Goal: Transaction & Acquisition: Subscribe to service/newsletter

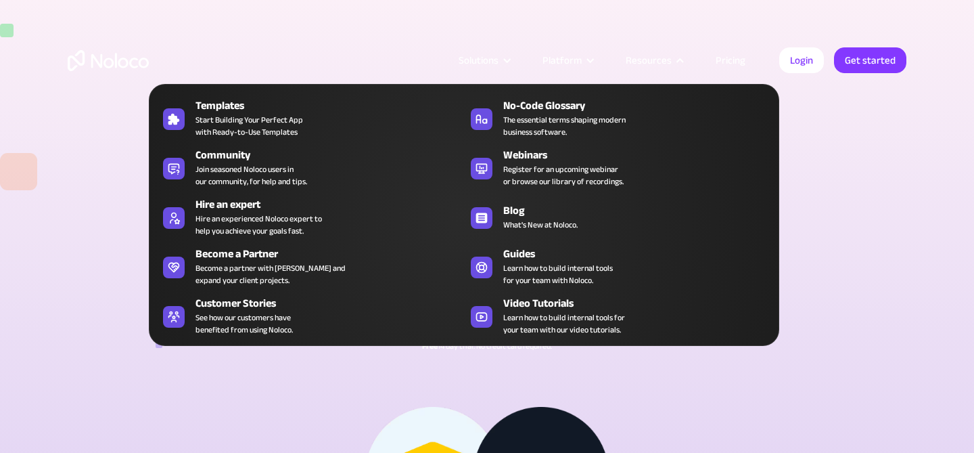
click at [737, 65] on nav "Templates Start Building Your Perfect App with Ready-to-Use Templates No-Code G…" at bounding box center [464, 205] width 631 height 281
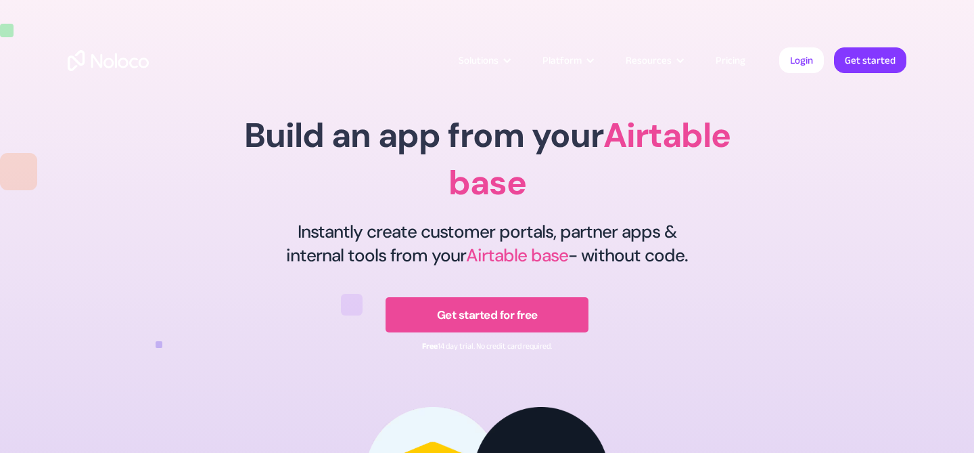
click at [729, 57] on link "Pricing" at bounding box center [731, 60] width 64 height 18
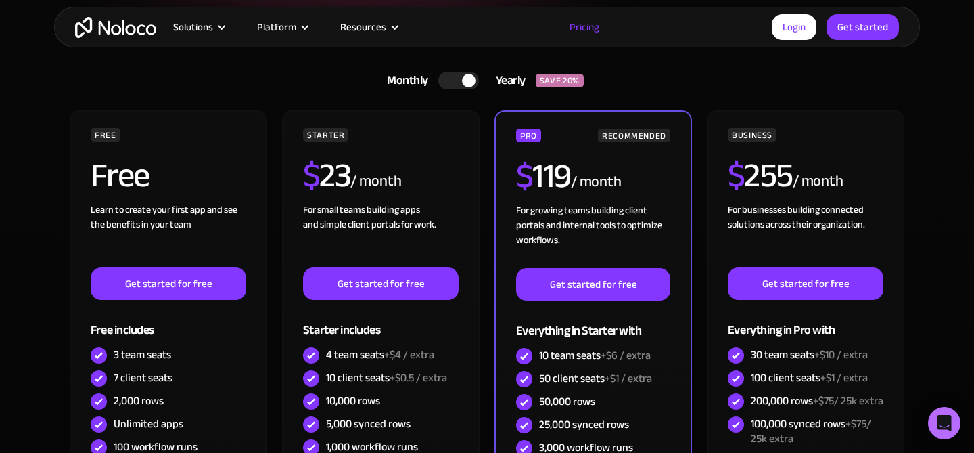
scroll to position [376, 0]
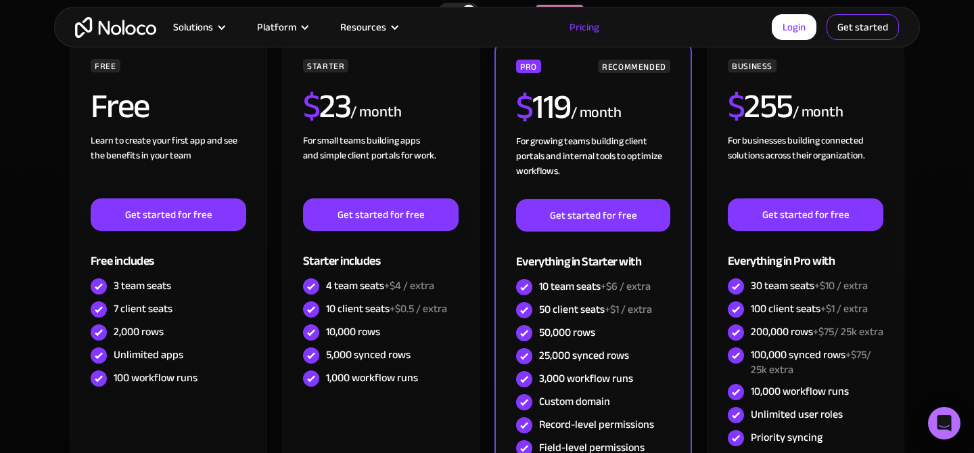
click at [857, 28] on link "Get started" at bounding box center [863, 27] width 72 height 26
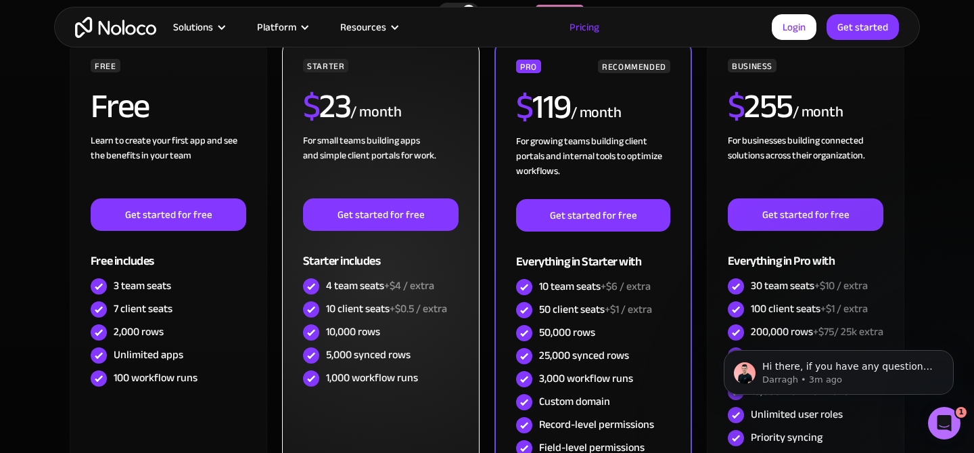
scroll to position [0, 0]
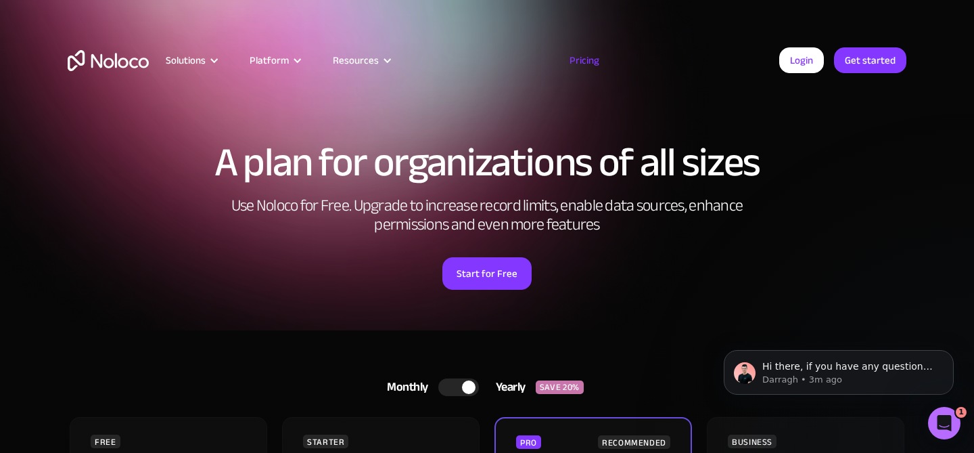
click at [754, 58] on article "Solutions Use Cases Business Types Project Management Keep track of customers, …" at bounding box center [464, 60] width 631 height 18
click at [802, 58] on link "Login" at bounding box center [801, 60] width 45 height 26
